Goal: Transaction & Acquisition: Purchase product/service

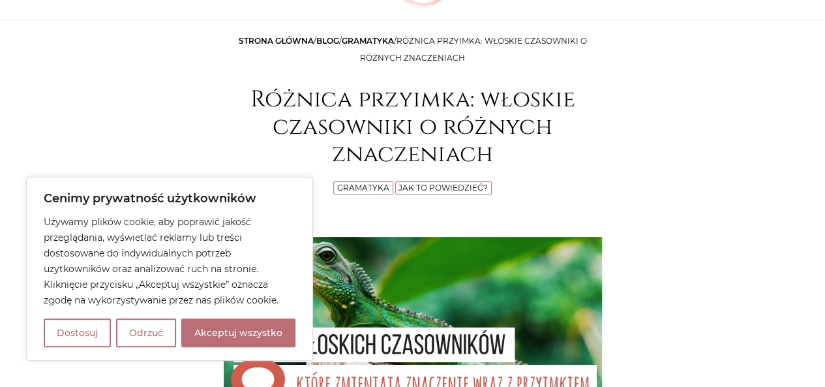
scroll to position [130, 0]
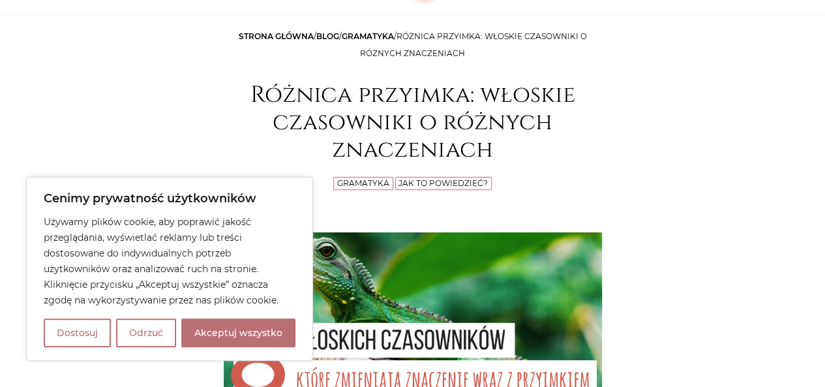
click at [246, 337] on button "Akceptuj wszystko" at bounding box center [238, 332] width 114 height 29
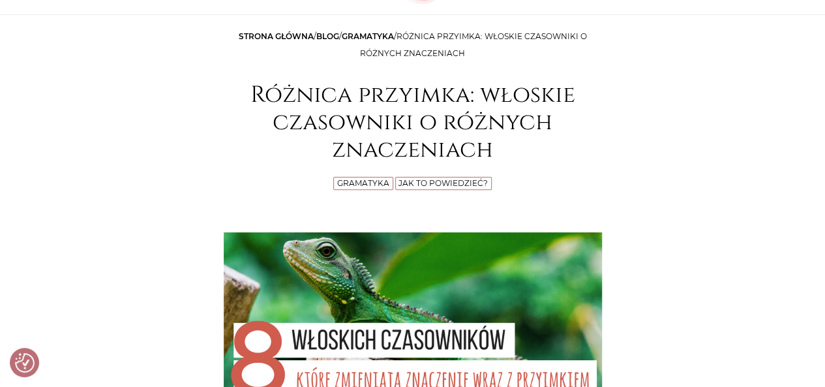
checkbox input "true"
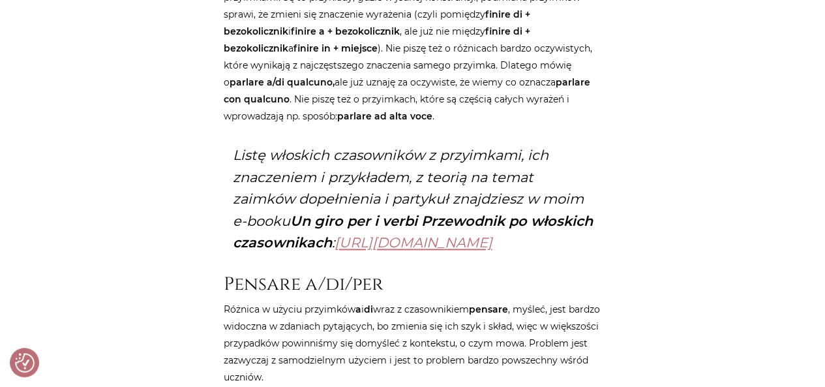
scroll to position [903, 0]
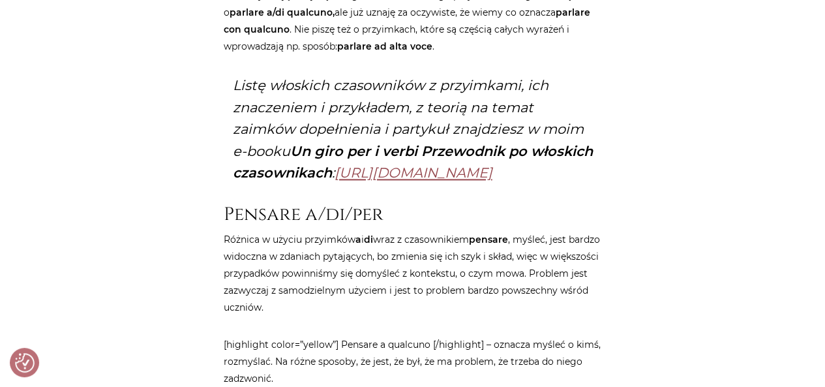
click at [383, 181] on link "https://www.wloskielove.pl/sklep/un-giro-per-i-verbi-przewodnik-po-swiecie-wlos…" at bounding box center [413, 172] width 158 height 16
